Goal: Transaction & Acquisition: Purchase product/service

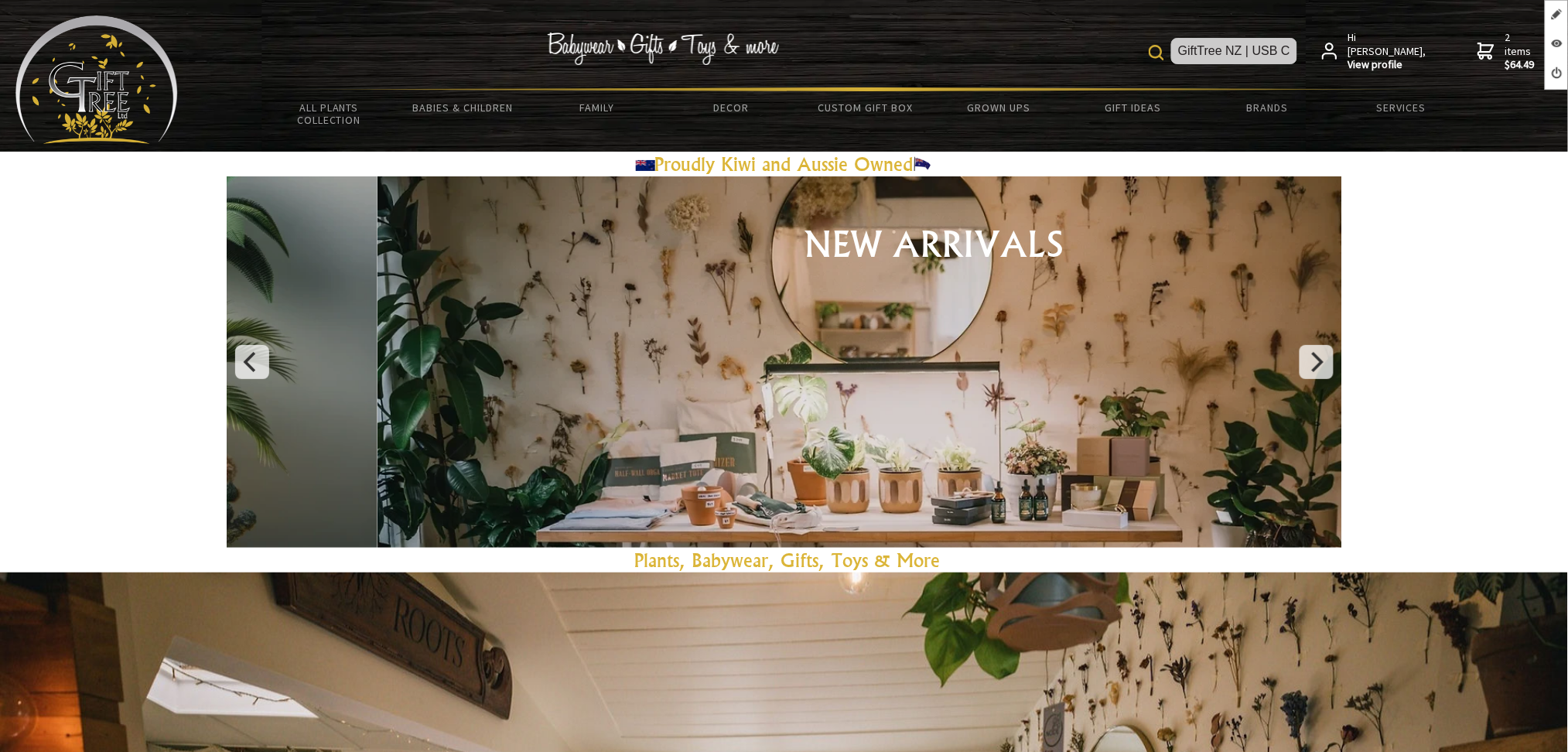
drag, startPoint x: 1086, startPoint y: 45, endPoint x: 1067, endPoint y: 43, distance: 19.1
click at [1067, 43] on div "GiftTree NZ | USB Chain Clock Sale Ends This Week (Not available elsewhere) Hi …" at bounding box center [865, 51] width 1374 height 72
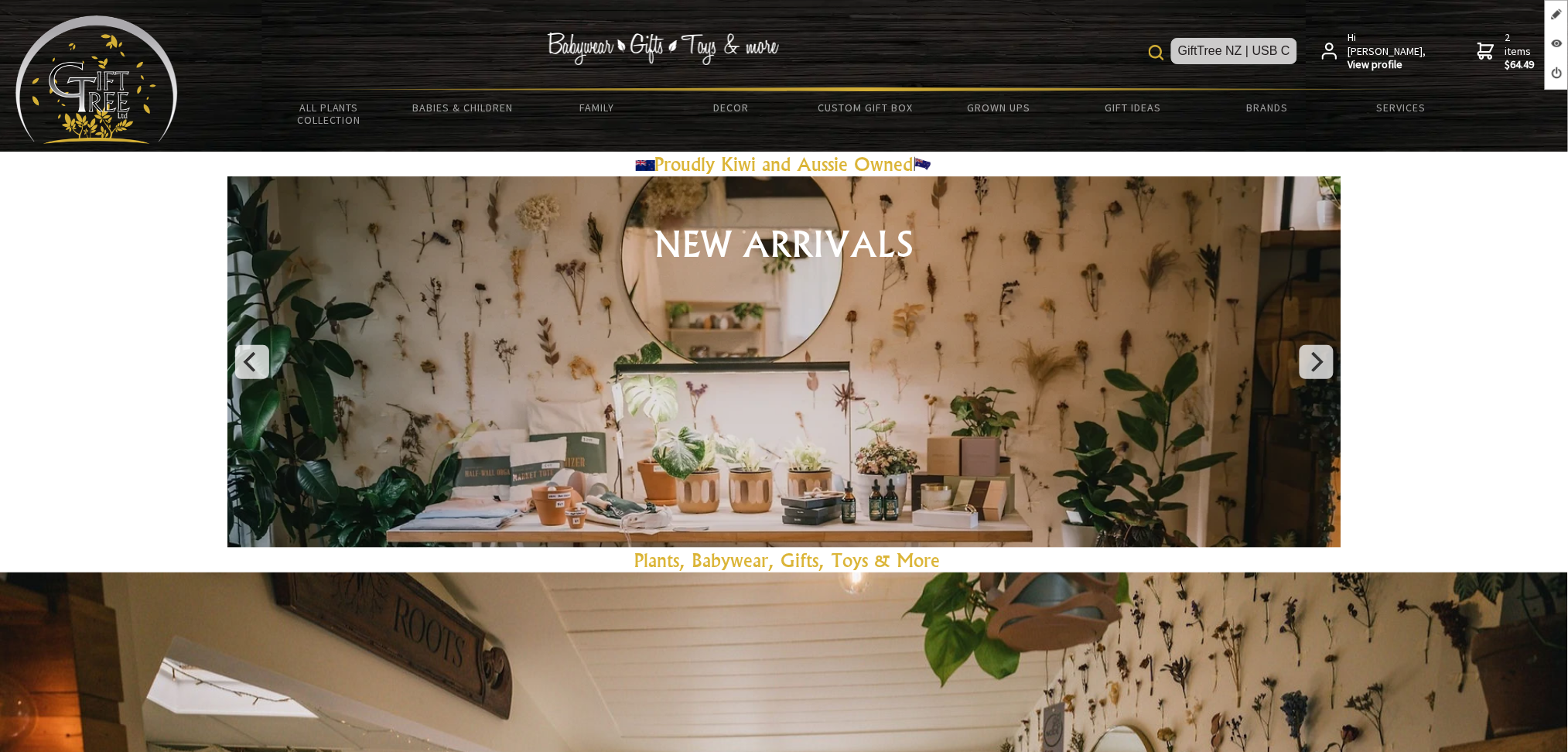
type input "GiftTree NZ | USB Chain Clock Sale Ends This Week (Not available elsewhere)"
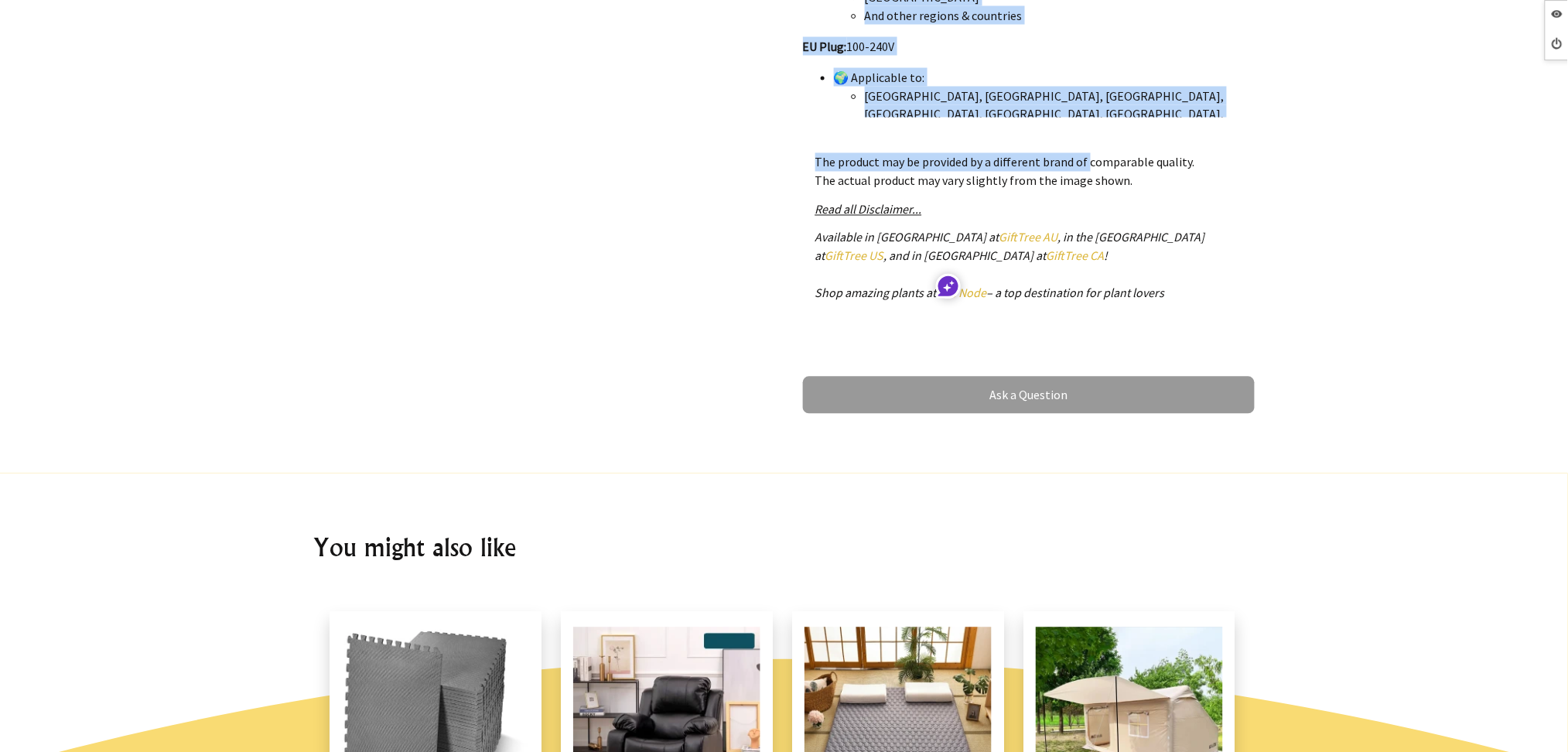
scroll to position [962, 0]
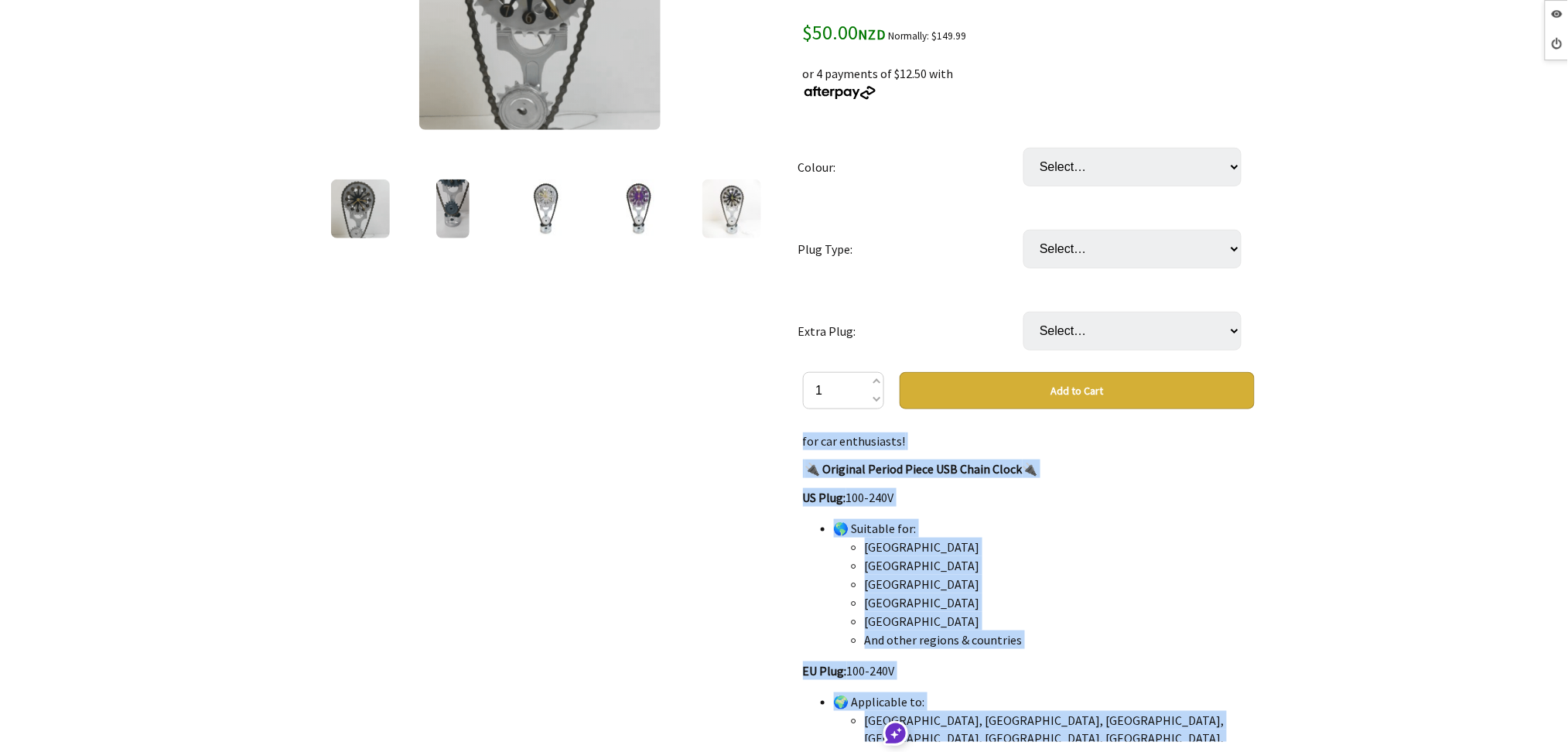
scroll to position [0, 0]
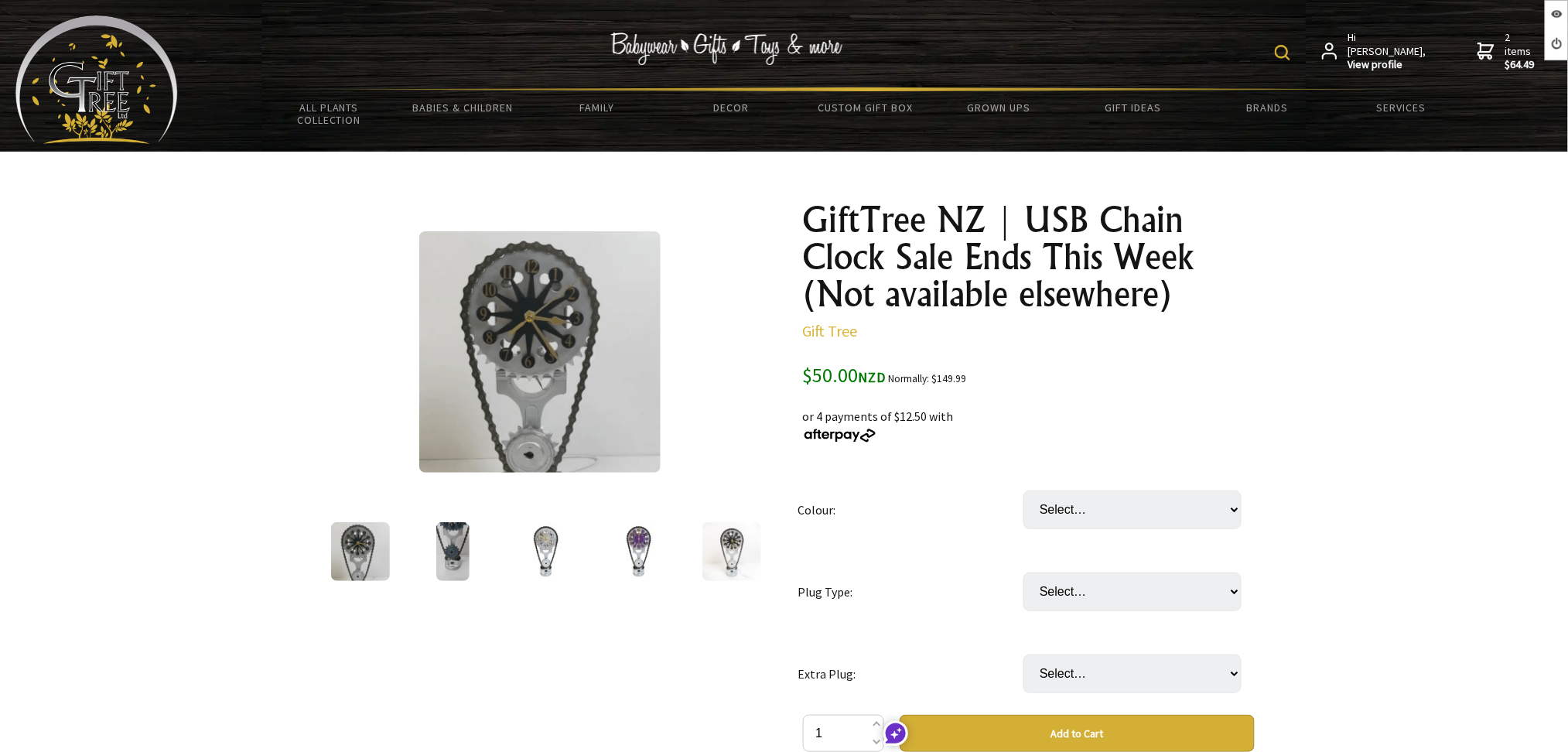
click at [1290, 51] on img at bounding box center [1283, 53] width 16 height 16
type input "g spot"
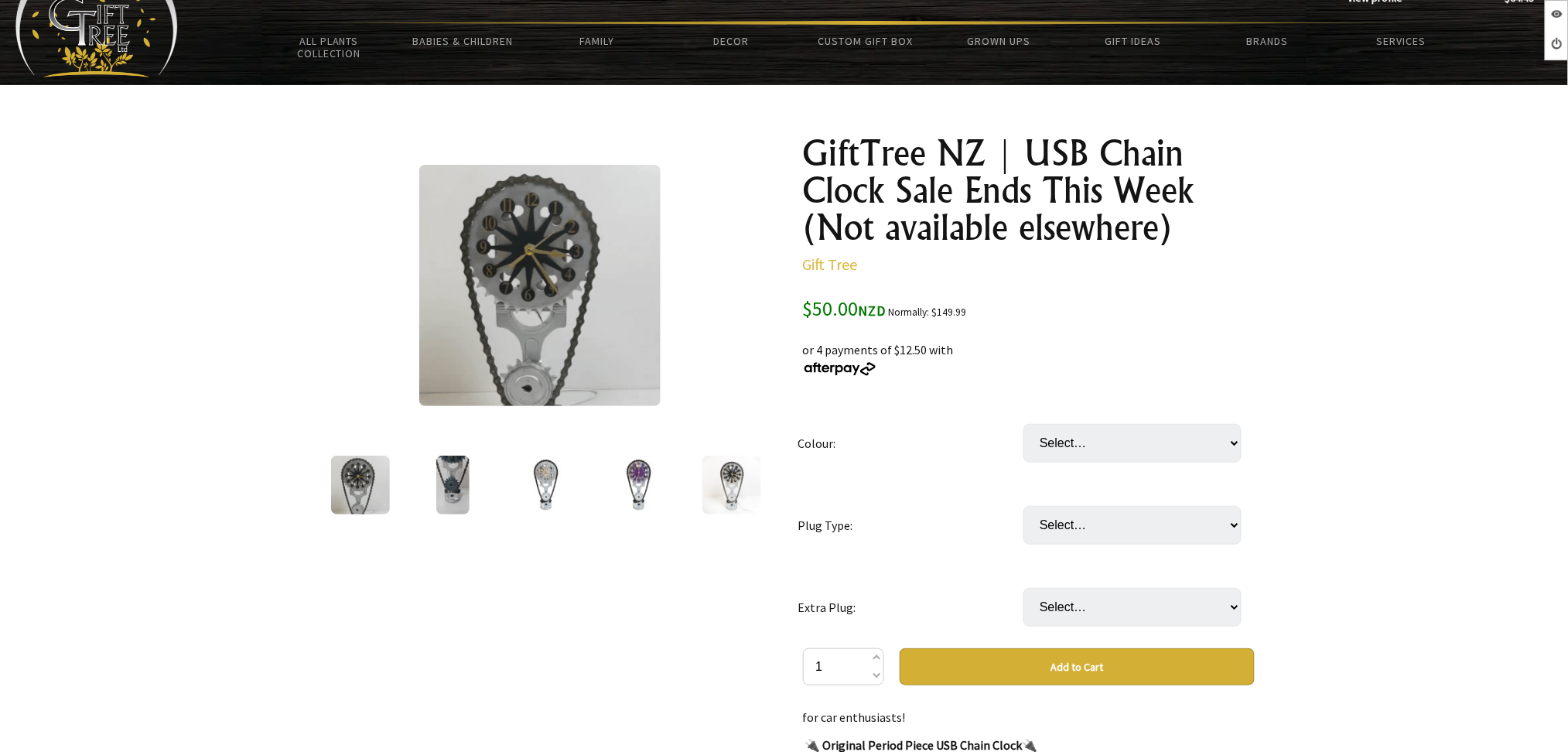
scroll to position [103, 0]
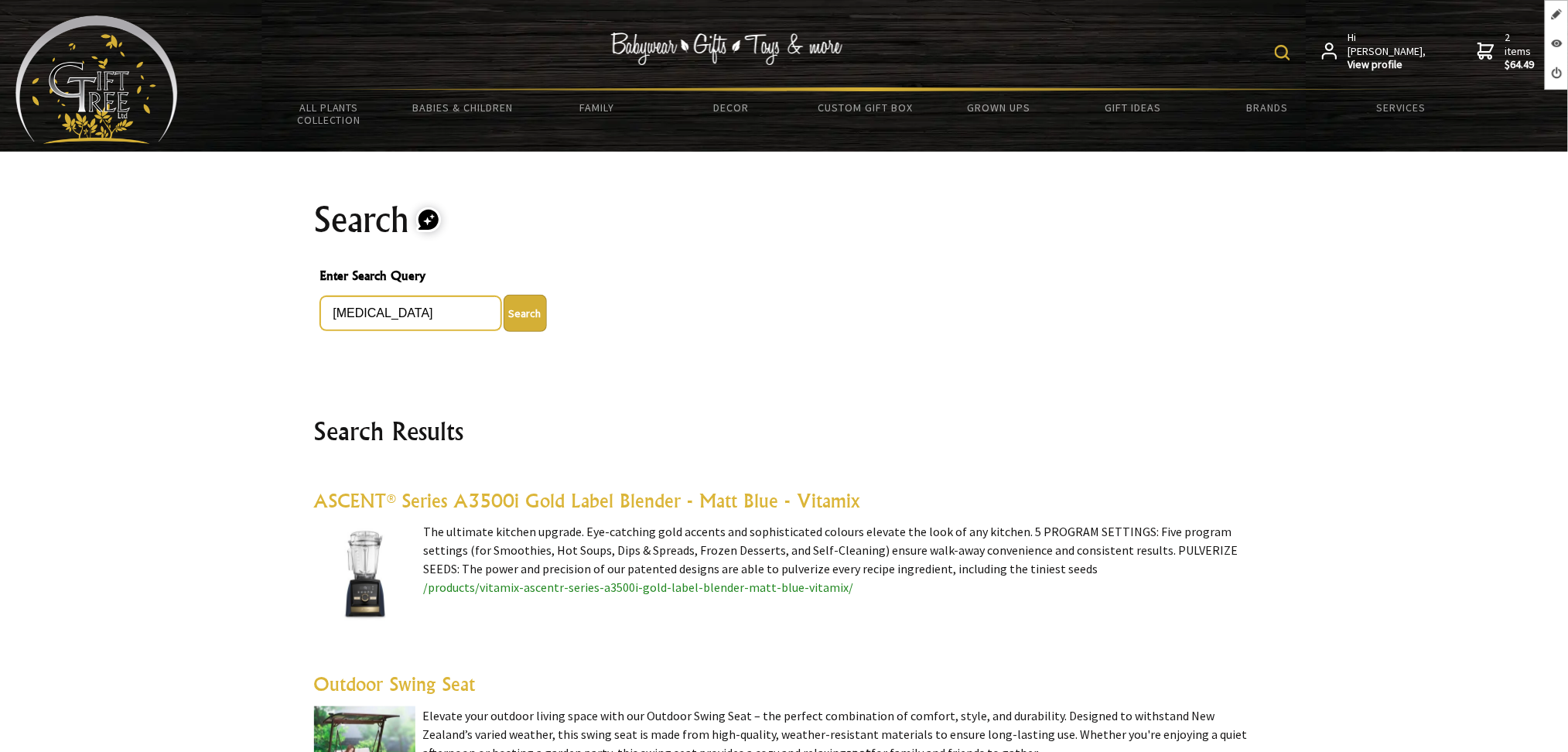
click at [415, 316] on input "g spot" at bounding box center [410, 313] width 181 height 34
type input "g"
type input "W"
click at [397, 319] on input "G SPOT" at bounding box center [410, 313] width 181 height 34
type input "G SPOT ALARM CLOCK"
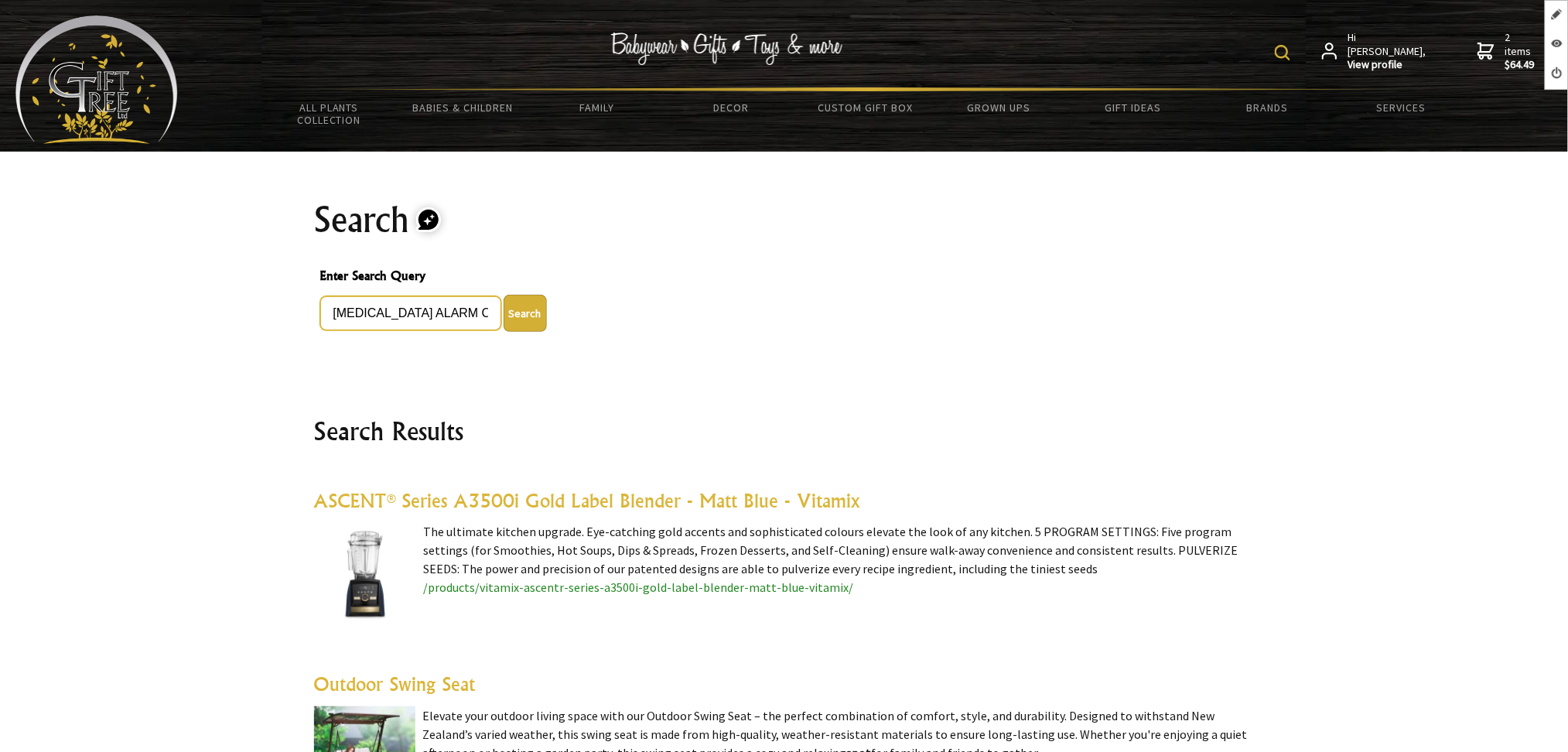
click at [503, 295] on button "Search" at bounding box center [525, 313] width 43 height 37
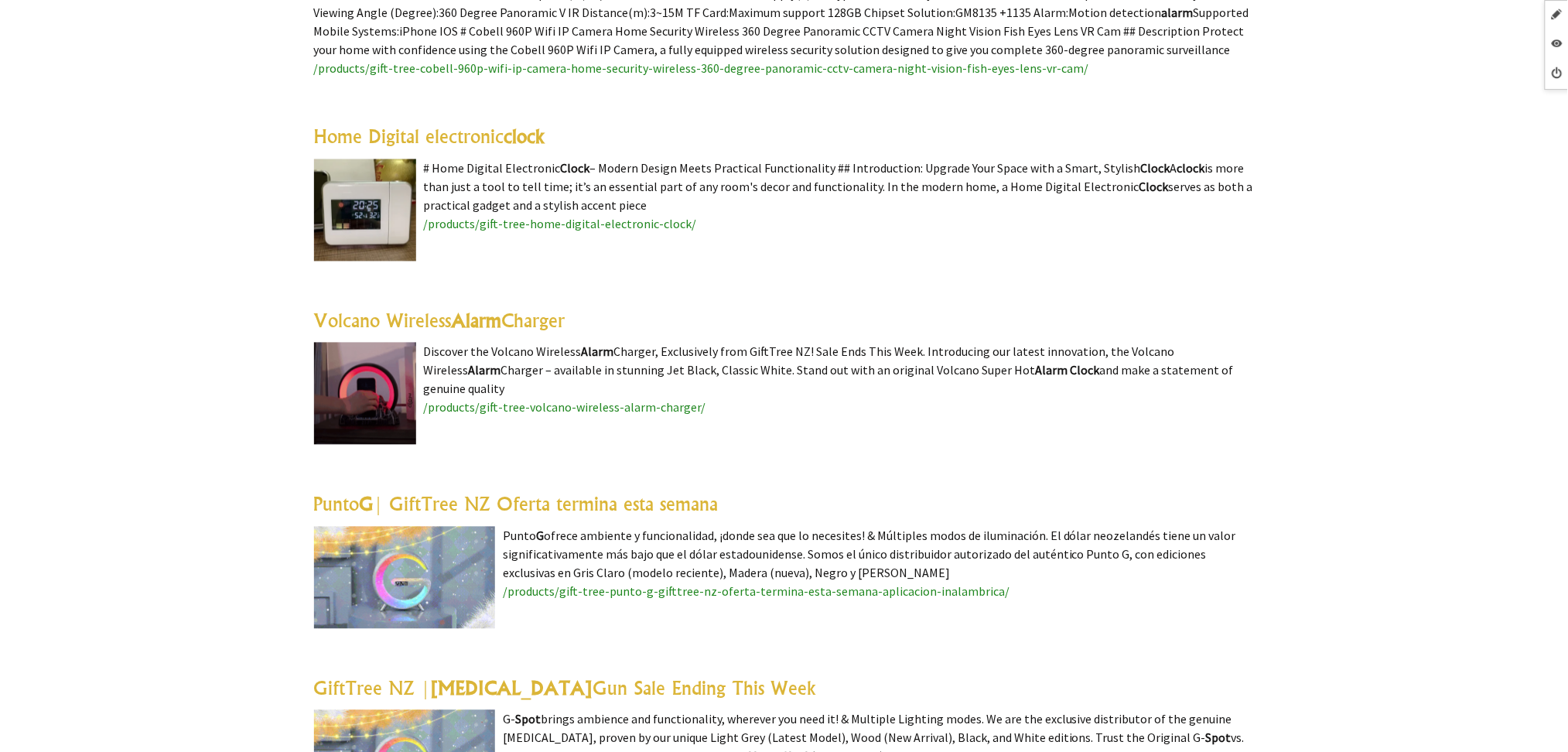
scroll to position [3404, 0]
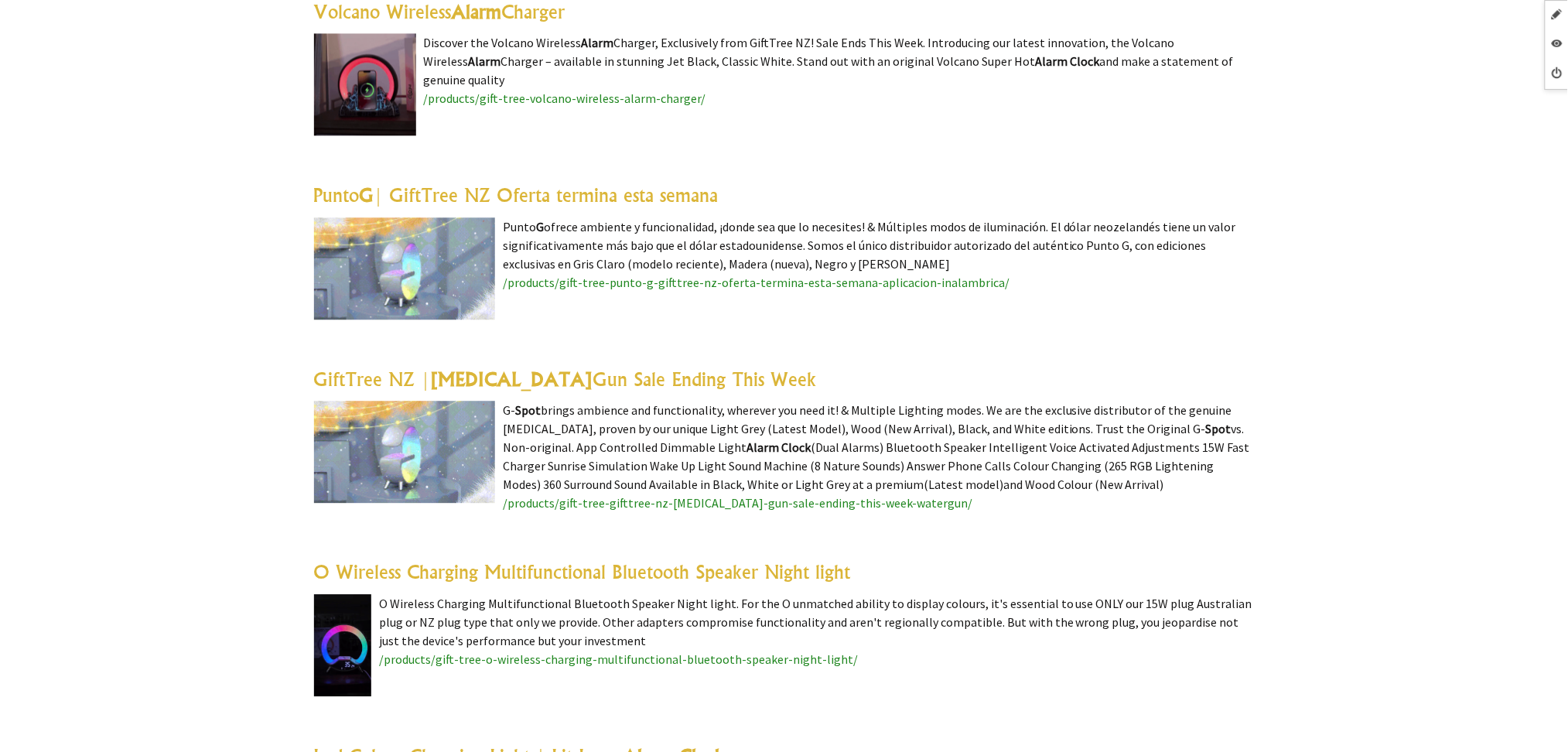
click at [566, 368] on link "GiftTree NZ | G SPOT Gun Sale Ending This Week" at bounding box center [565, 379] width 502 height 23
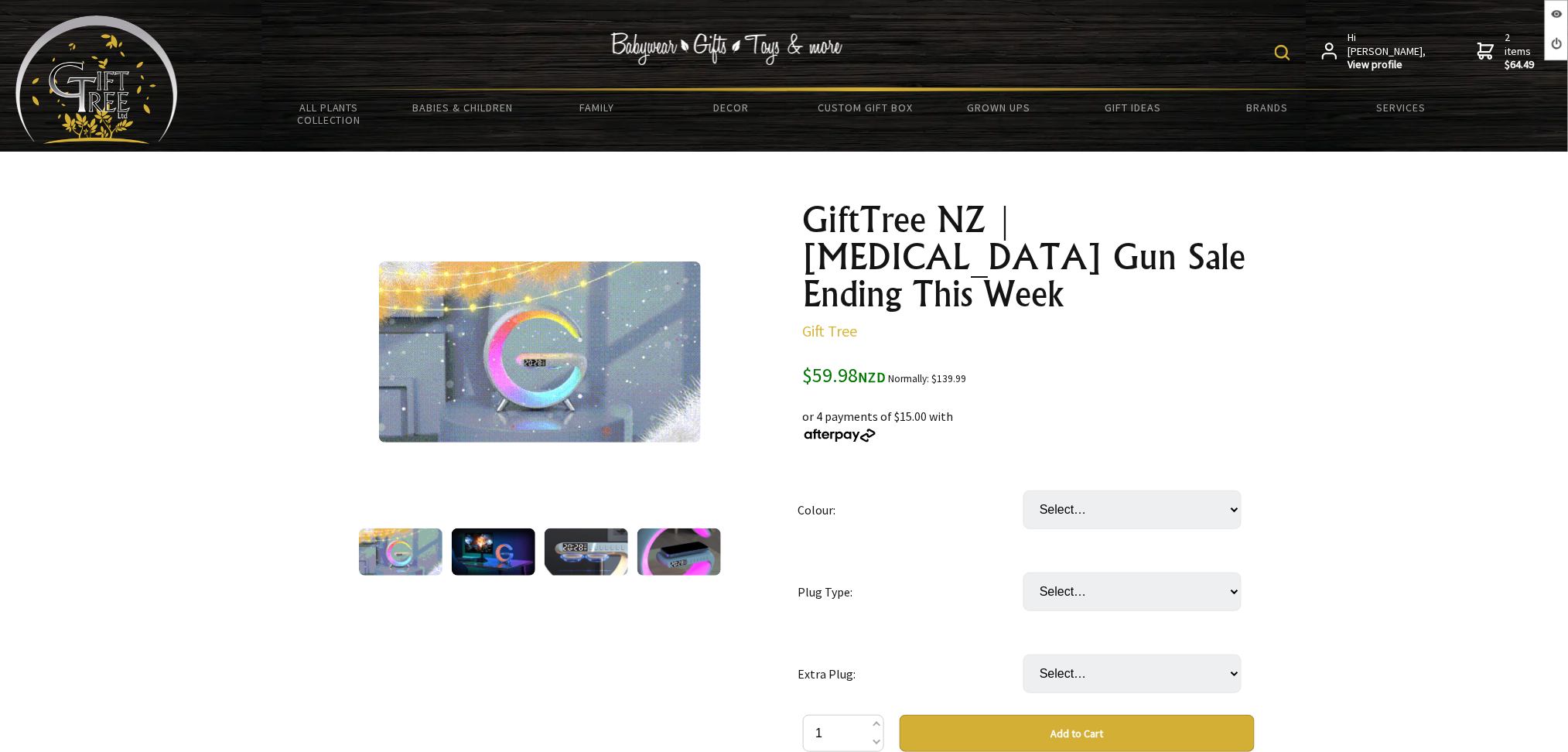
click at [1290, 52] on img at bounding box center [1283, 53] width 16 height 16
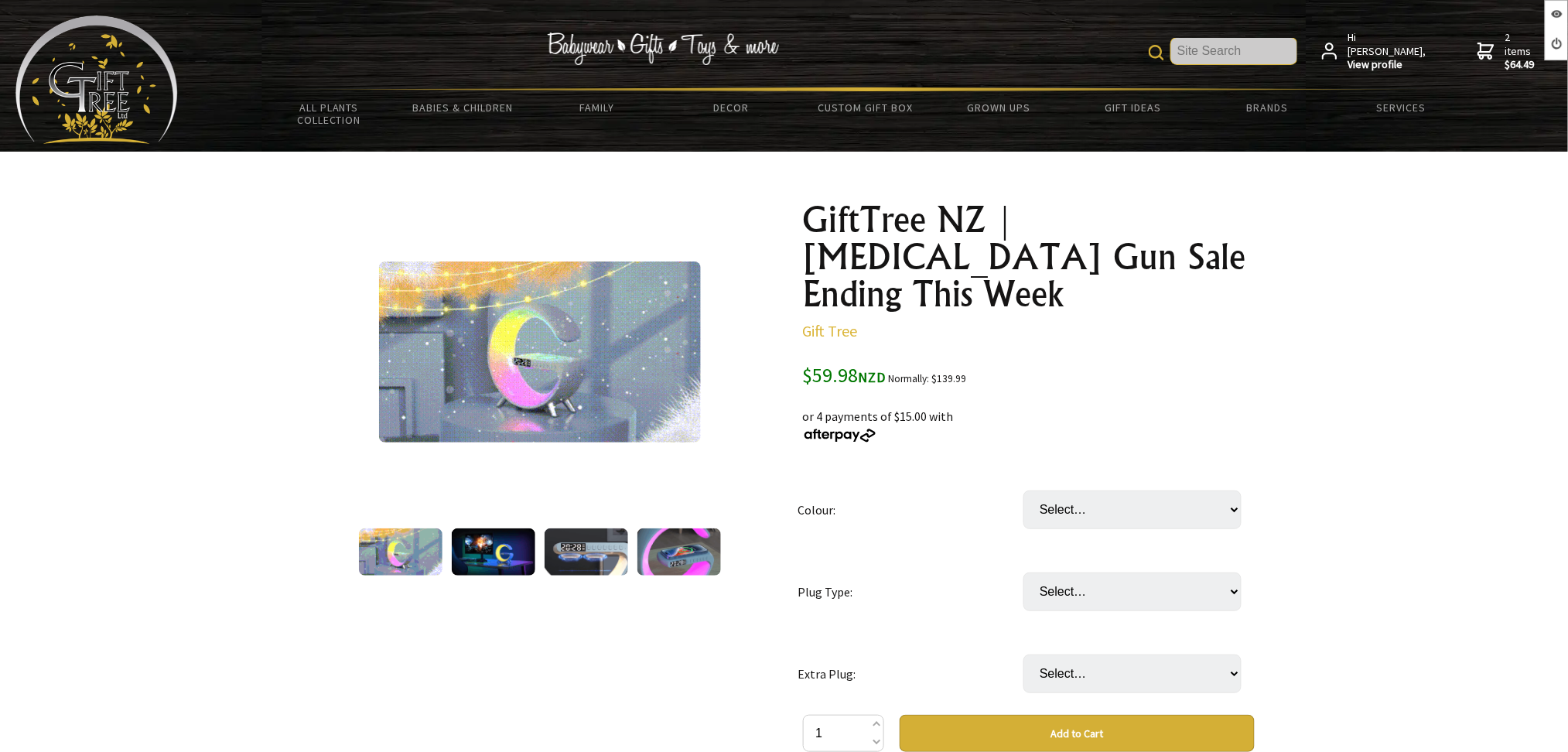
paste input "G Light Alarm Clock Mood Light Speaker Wireless Charger"
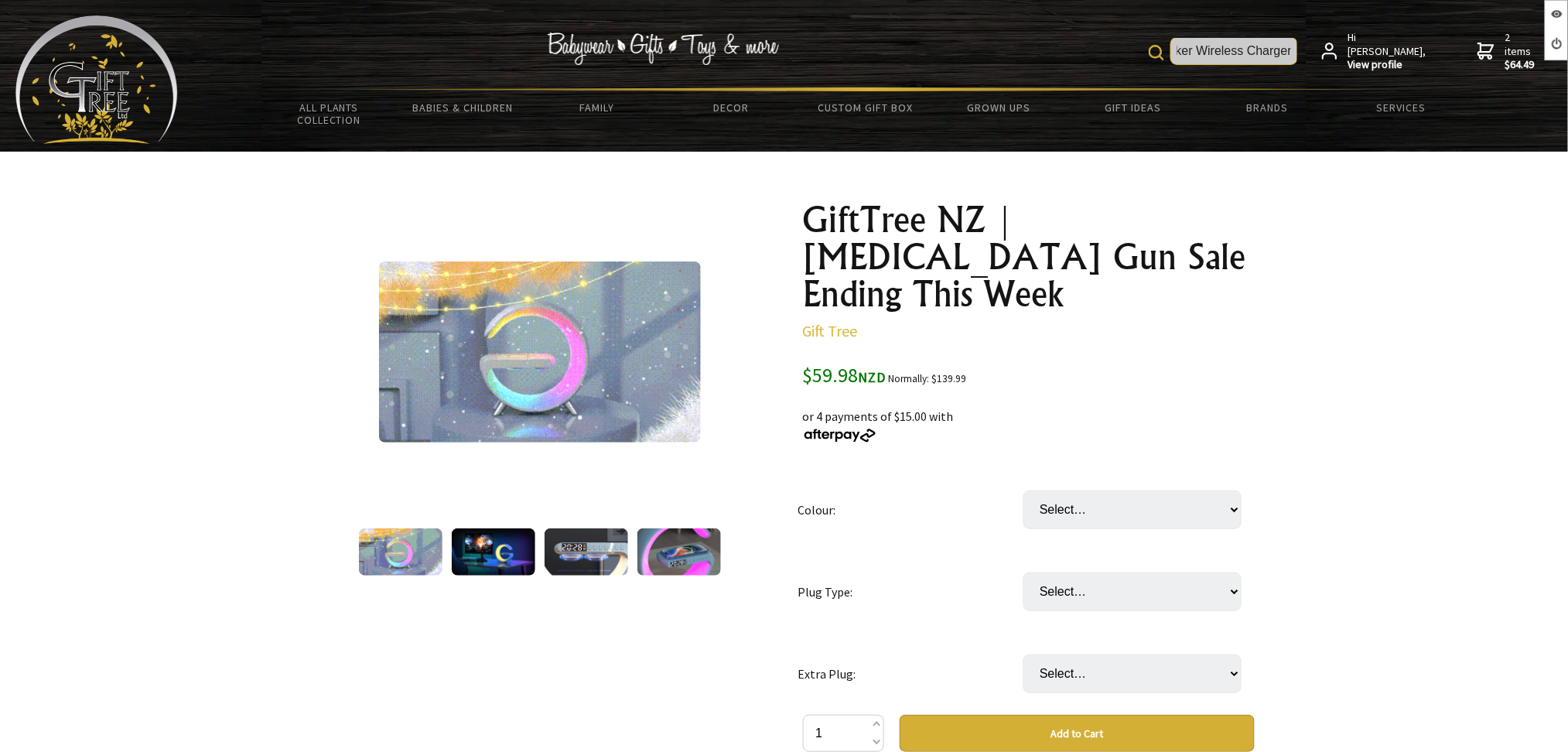
scroll to position [0, 208]
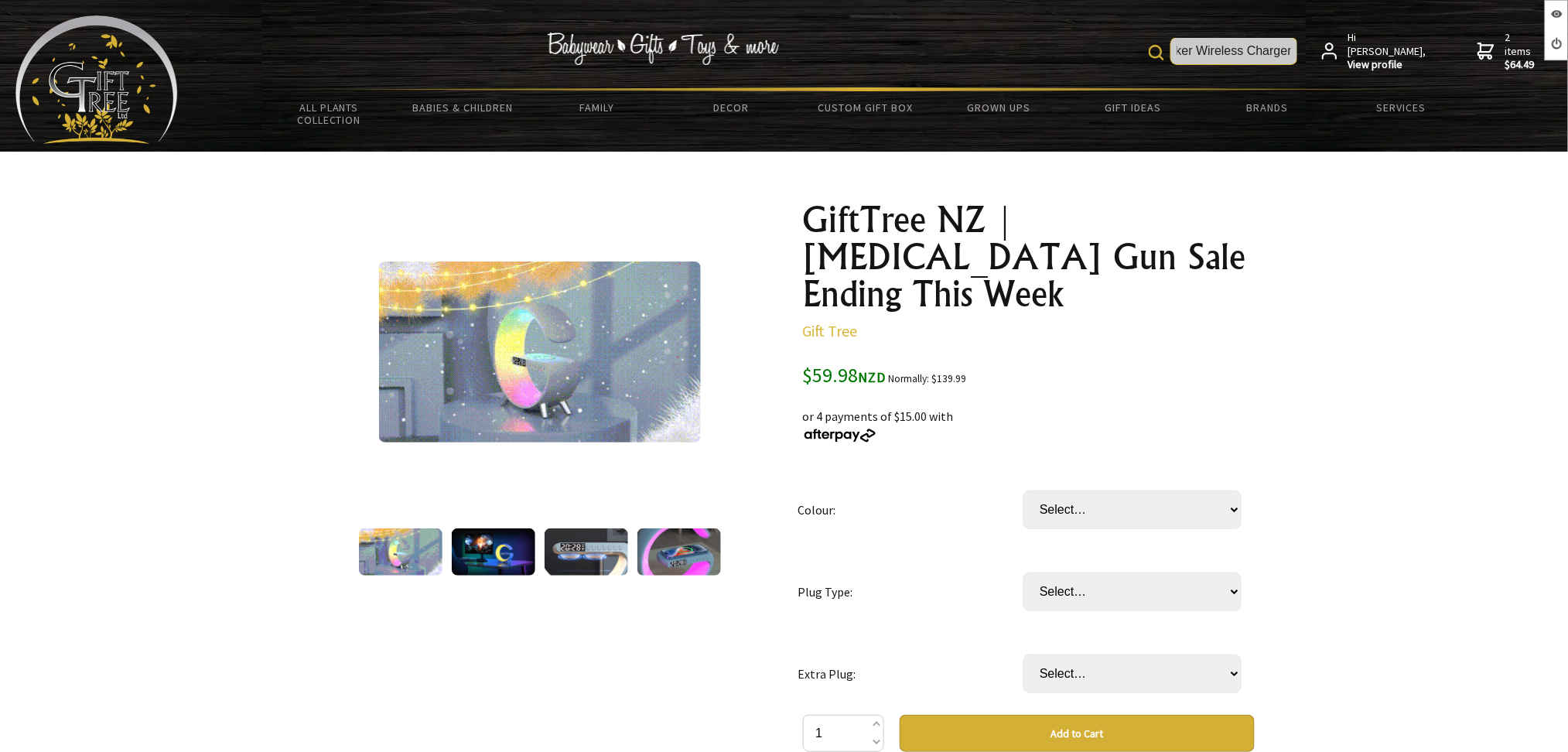
type input "G Light Alarm Clock Mood Light Speaker Wireless Charger"
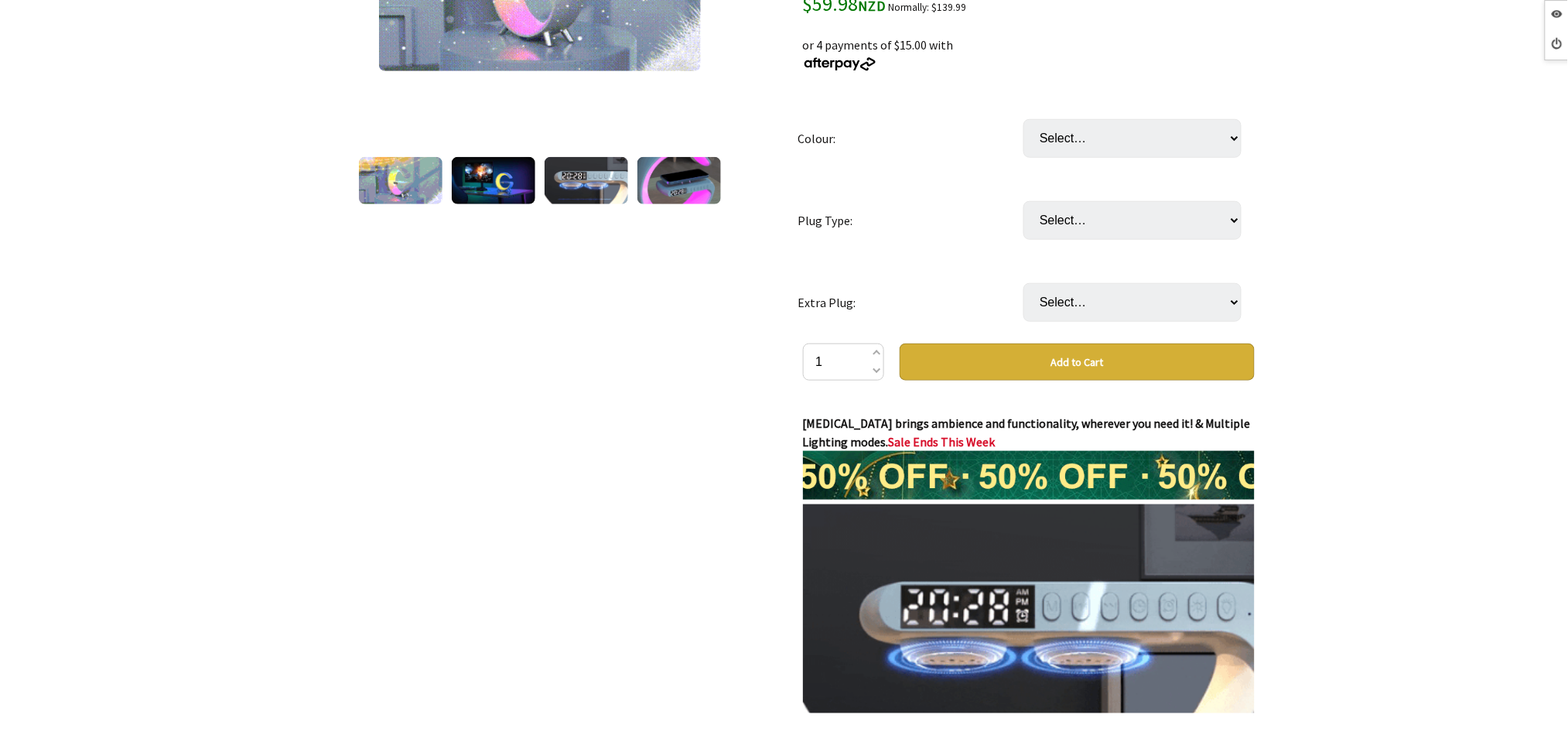
scroll to position [206, 0]
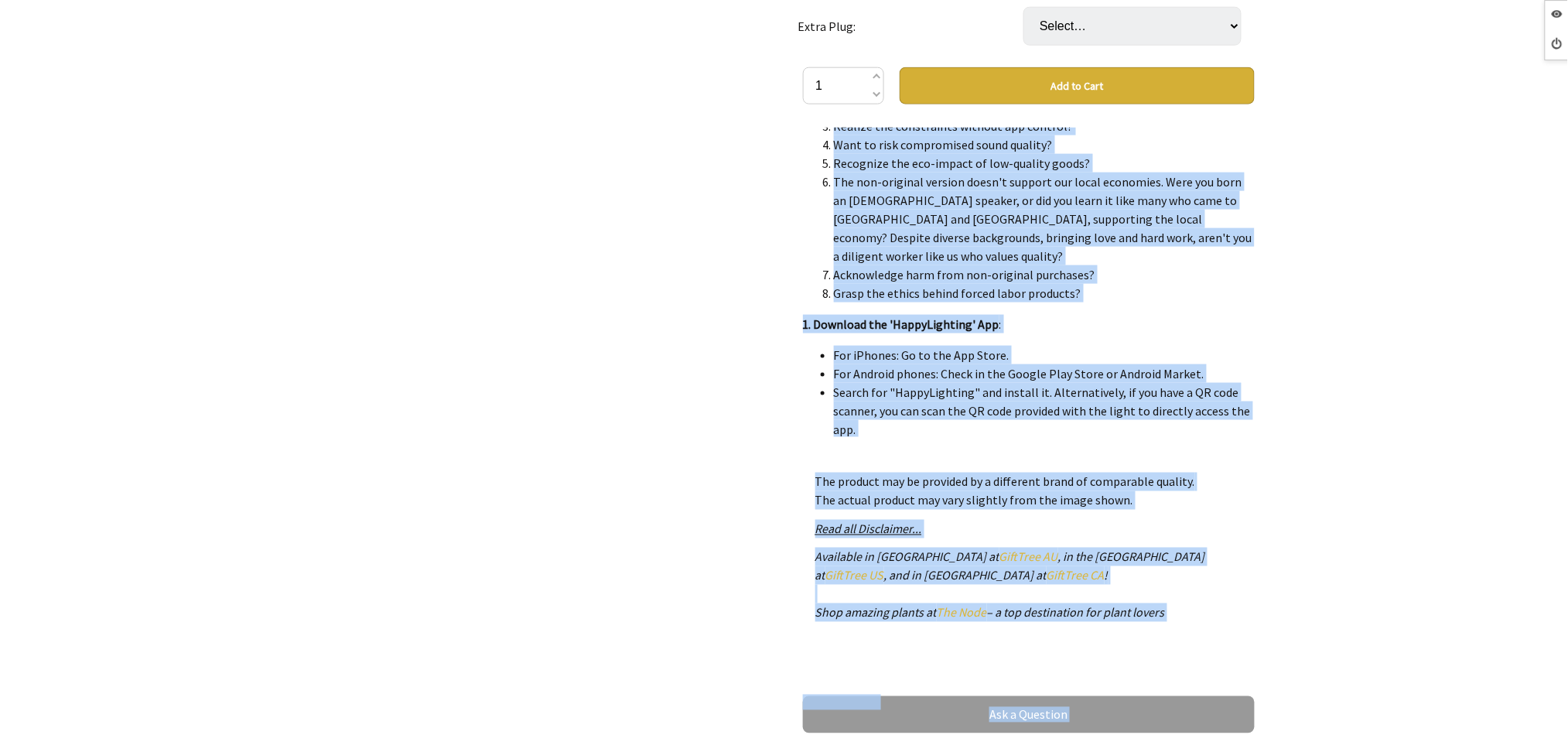
scroll to position [620, 0]
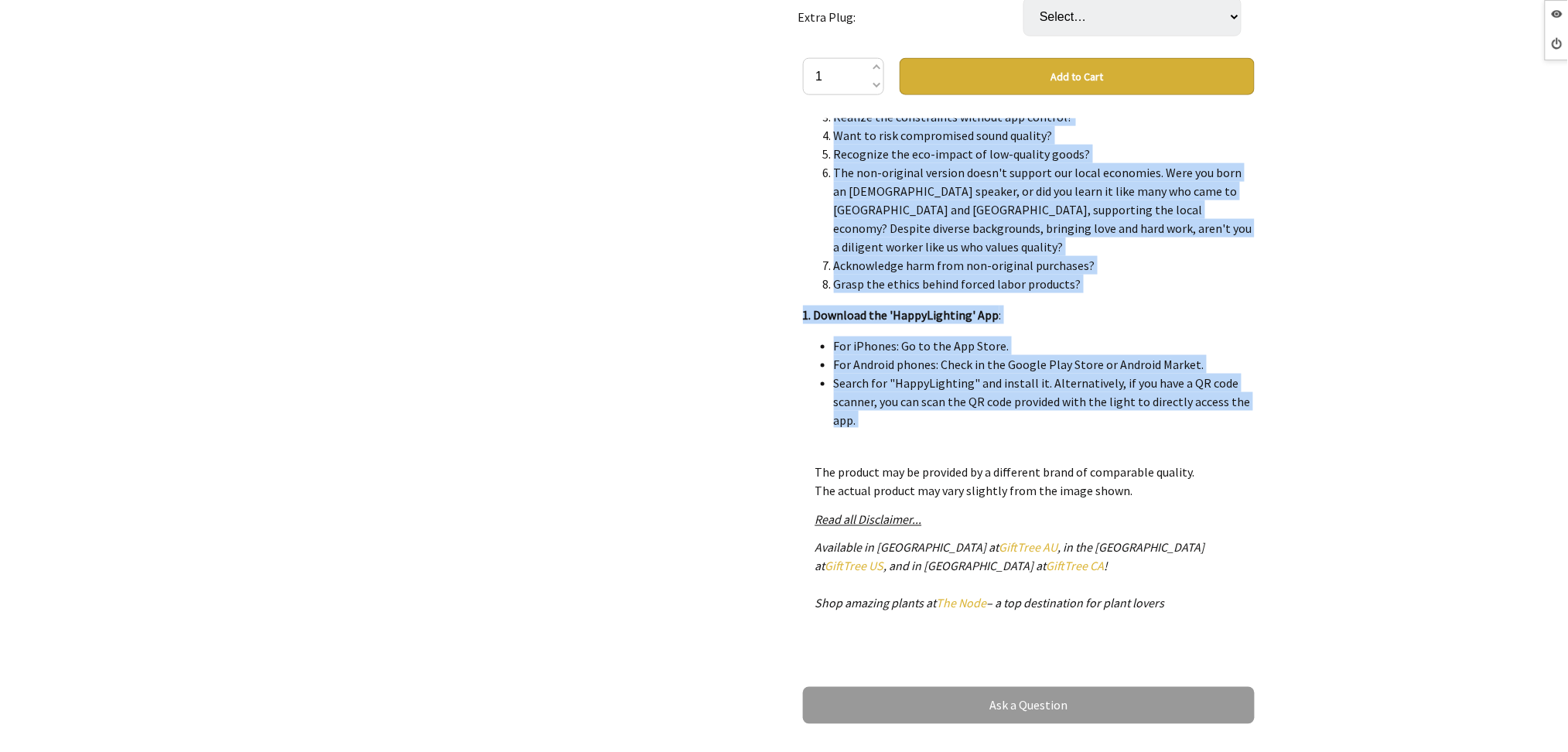
drag, startPoint x: 801, startPoint y: 443, endPoint x: 1137, endPoint y: 420, distance: 336.8
click at [1137, 420] on div "G Light Alarm Clock Mood Light Speaker Wireless Charger Gift Tree Code: WIRELES…" at bounding box center [1029, 157] width 476 height 1178
copy div "L-Ipsu dolors ametcons adi elitseddoeius, temporin utl etdo ma! & Aliquaen Admi…"
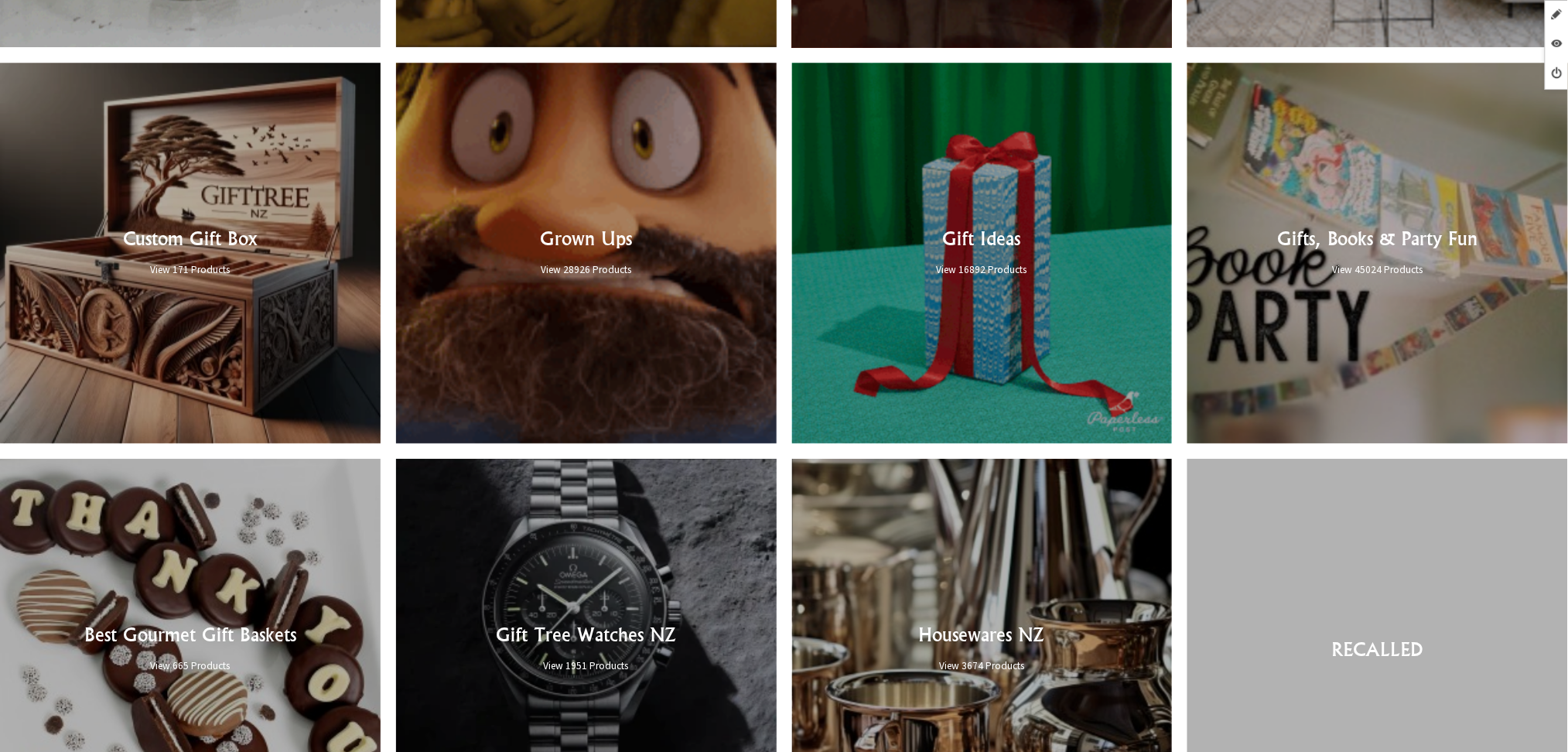
scroll to position [2063, 0]
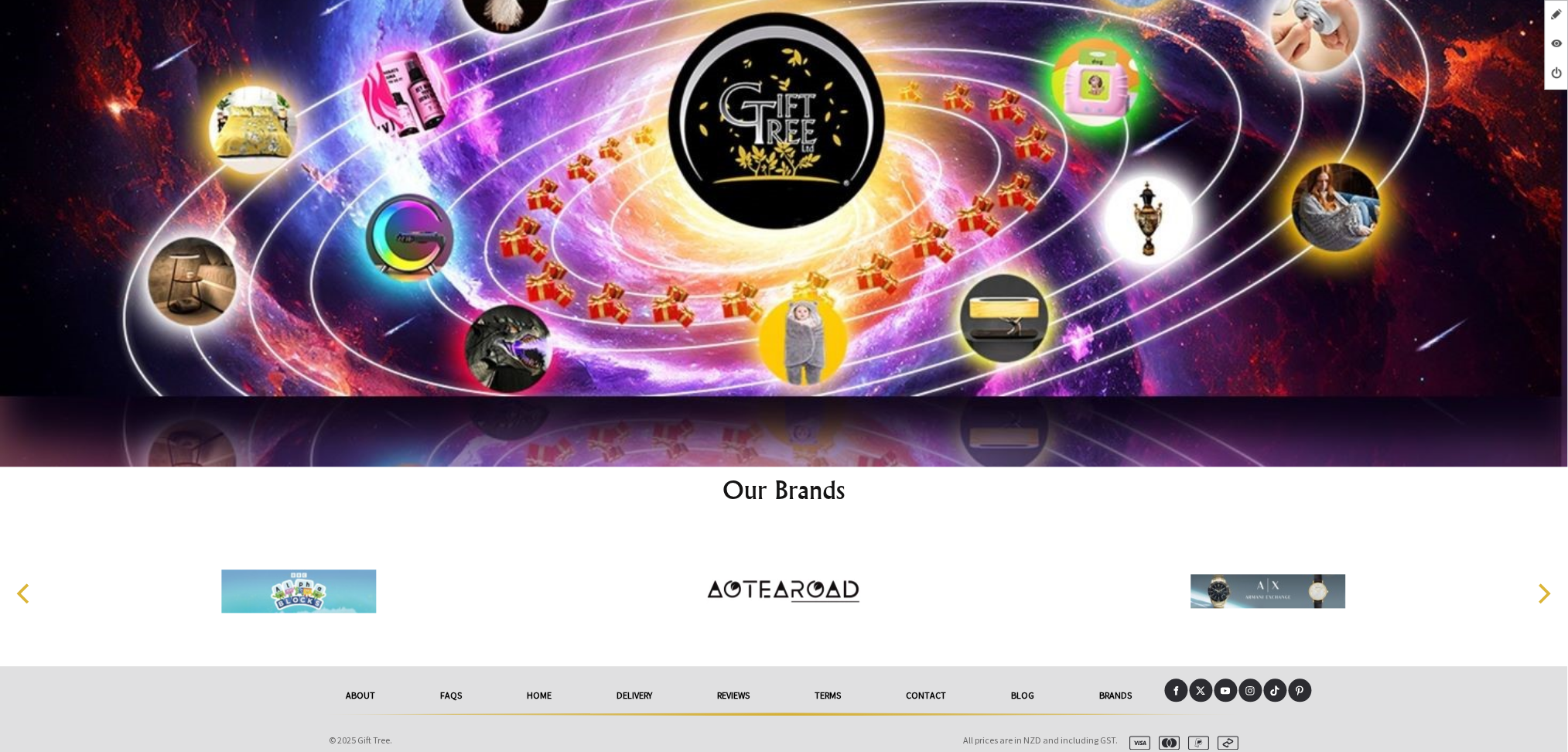
scroll to position [9351, 0]
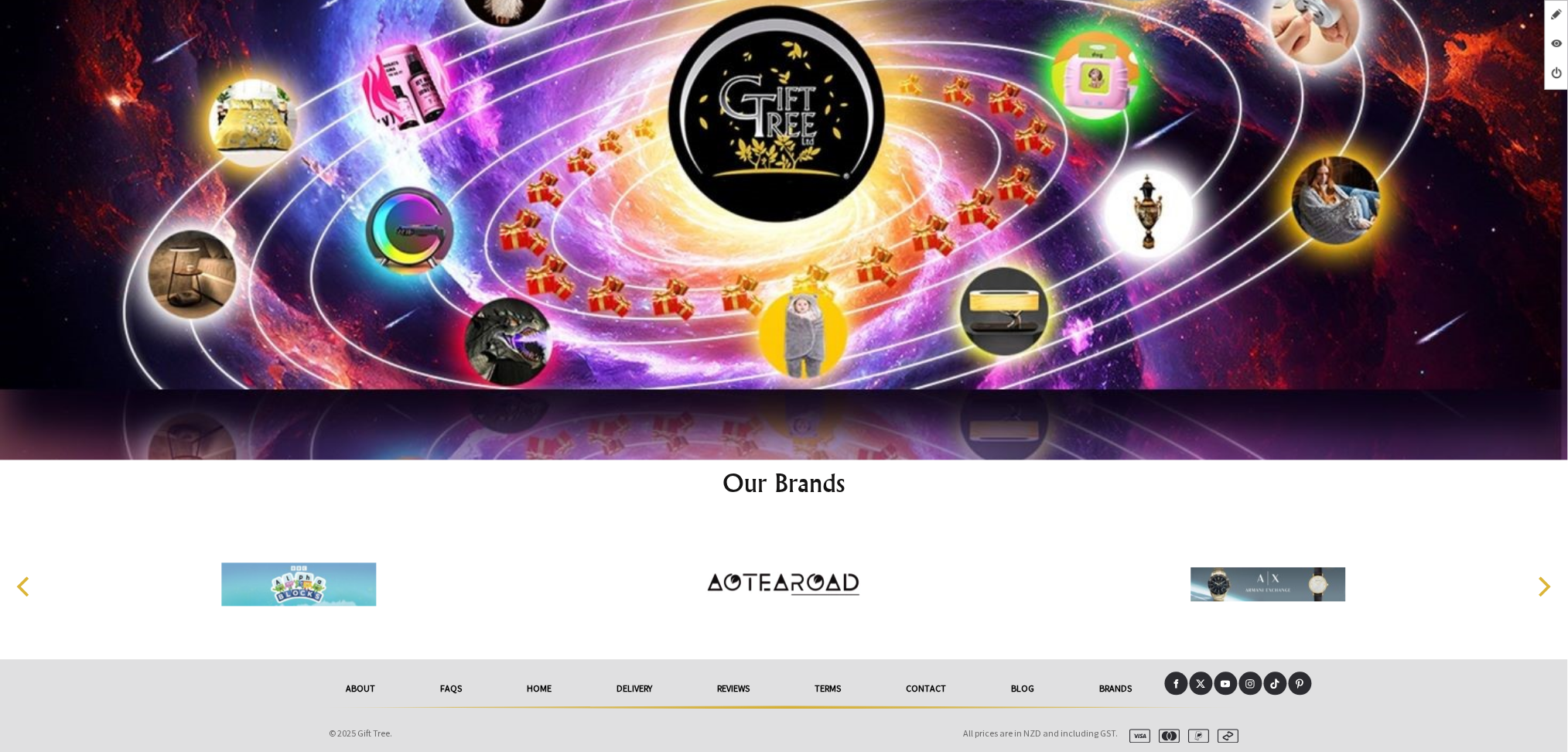
click at [1176, 680] on icon at bounding box center [1176, 684] width 4 height 10
